Goal: Check status: Check status

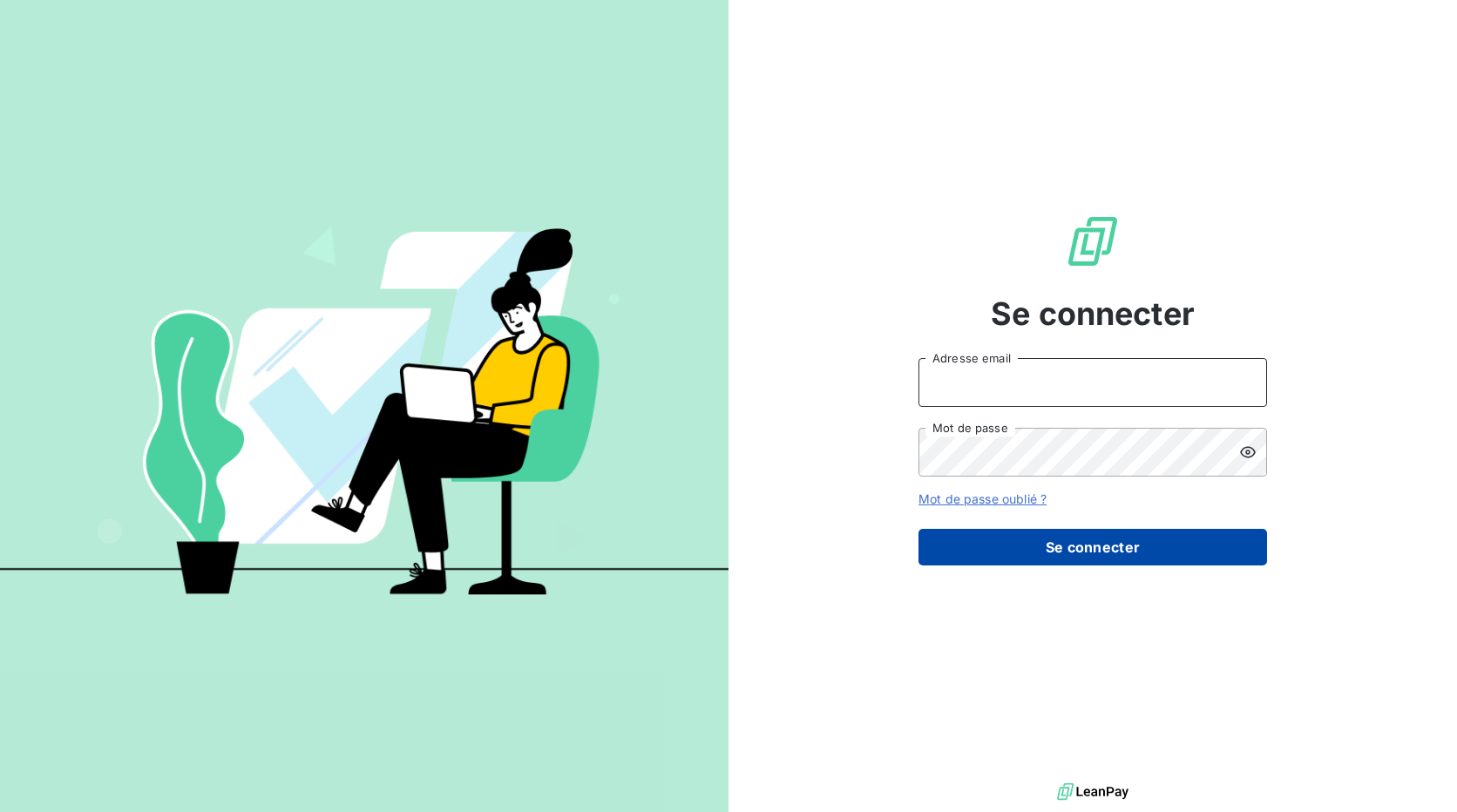
type input "[EMAIL_ADDRESS][DOMAIN_NAME]"
click at [1143, 551] on button "Se connecter" at bounding box center [1093, 547] width 348 height 37
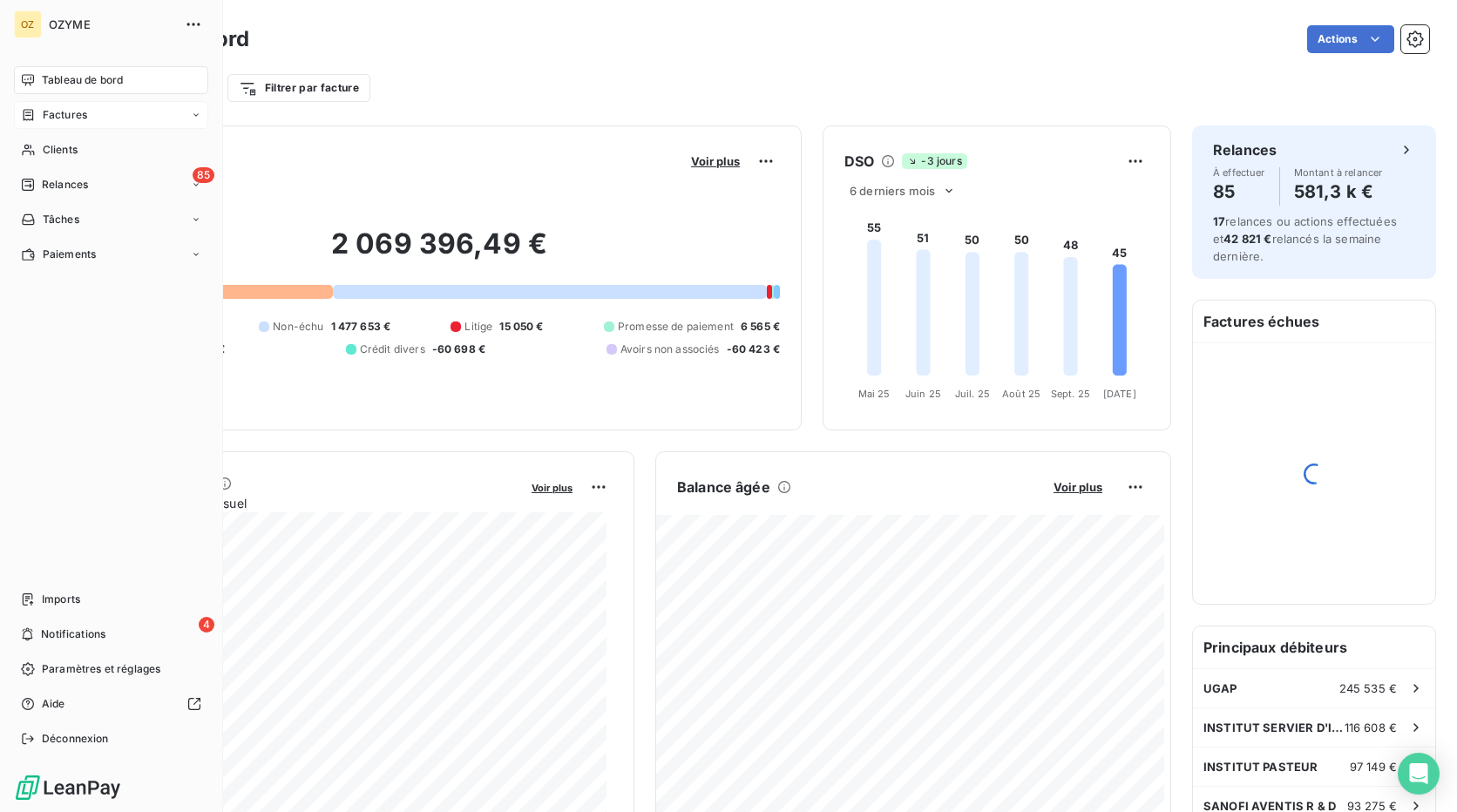
click at [48, 119] on span "Factures" at bounding box center [64, 115] width 44 height 16
click at [111, 146] on div "Factures" at bounding box center [121, 150] width 173 height 27
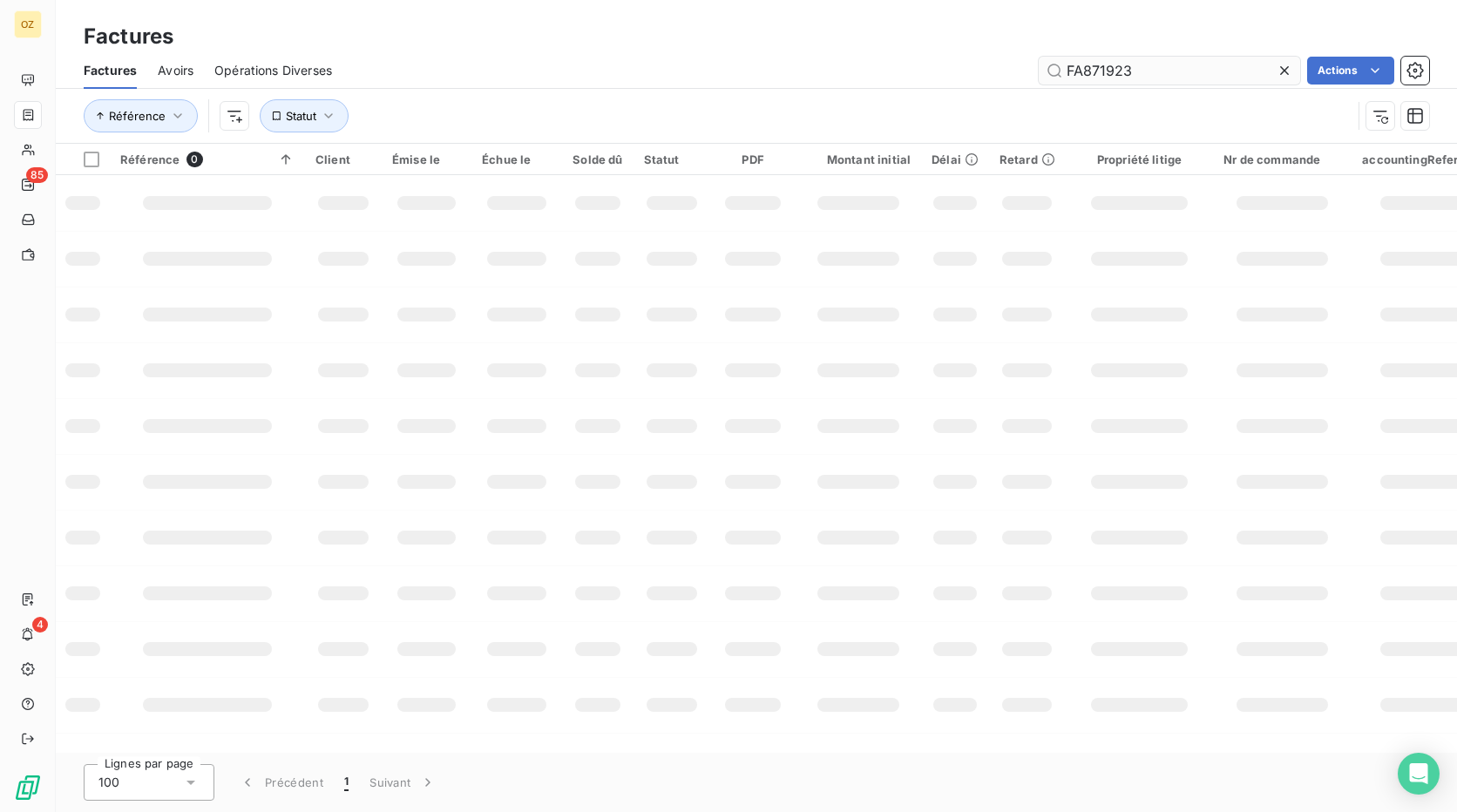
drag, startPoint x: 1181, startPoint y: 71, endPoint x: 1092, endPoint y: 74, distance: 89.1
click at [1092, 74] on input "FA871923" at bounding box center [1169, 70] width 261 height 27
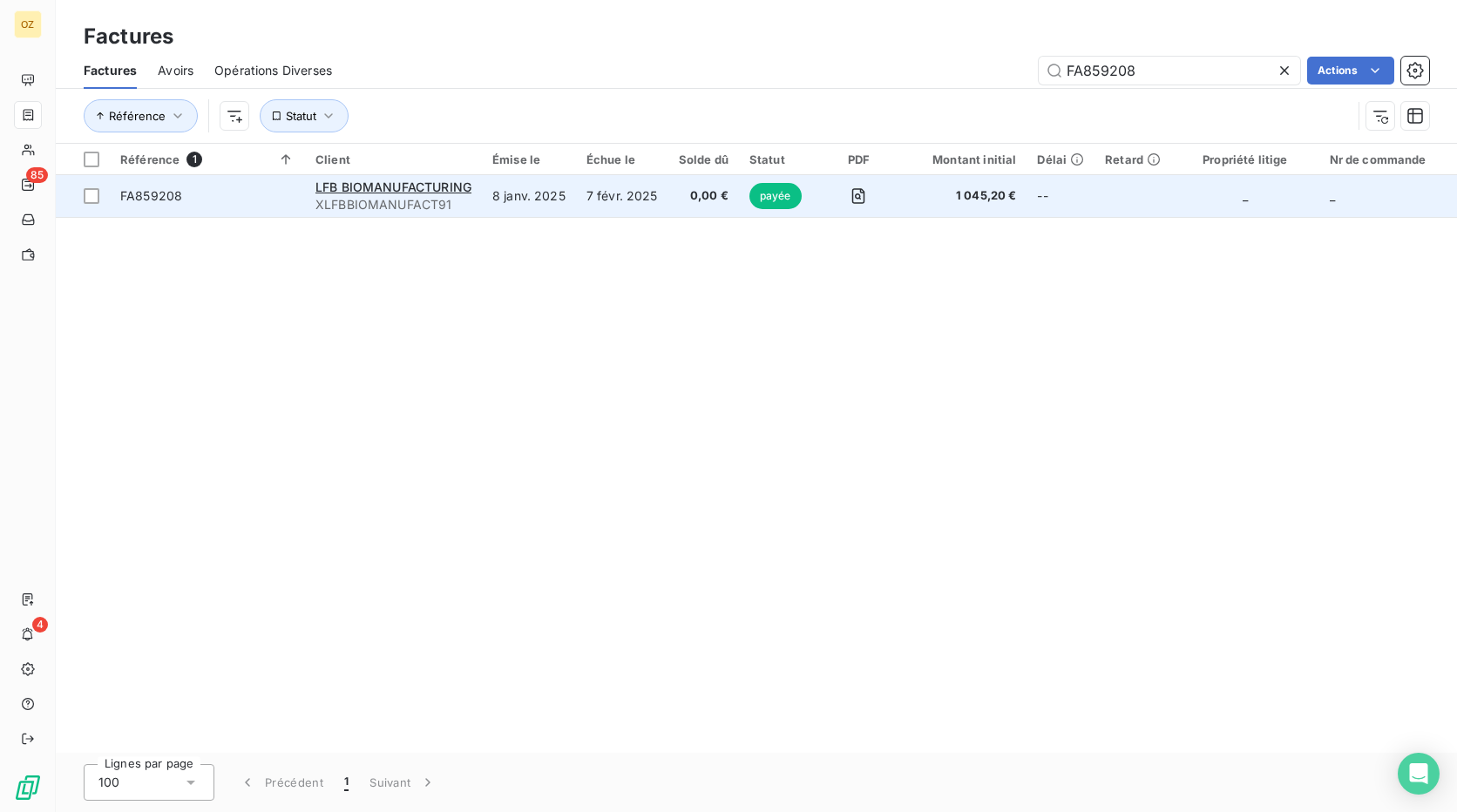
type input "FA859208"
